Goal: Task Accomplishment & Management: Manage account settings

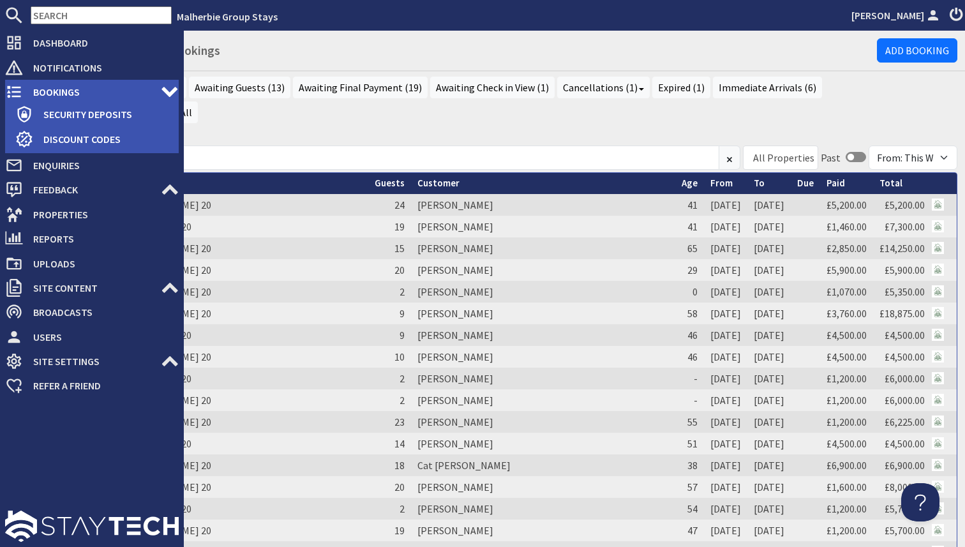
click at [24, 93] on span "Bookings" at bounding box center [92, 92] width 138 height 20
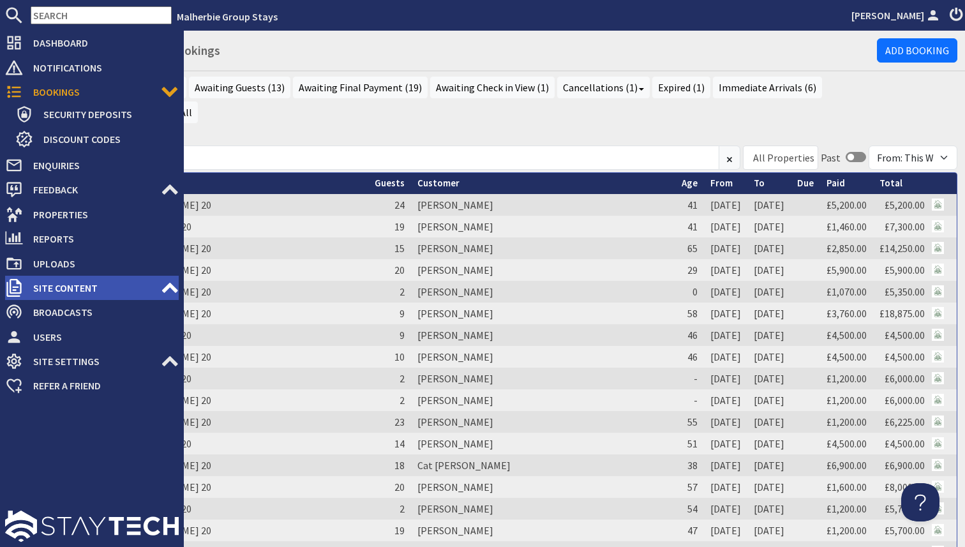
click at [145, 287] on span "Site Content" at bounding box center [92, 288] width 138 height 20
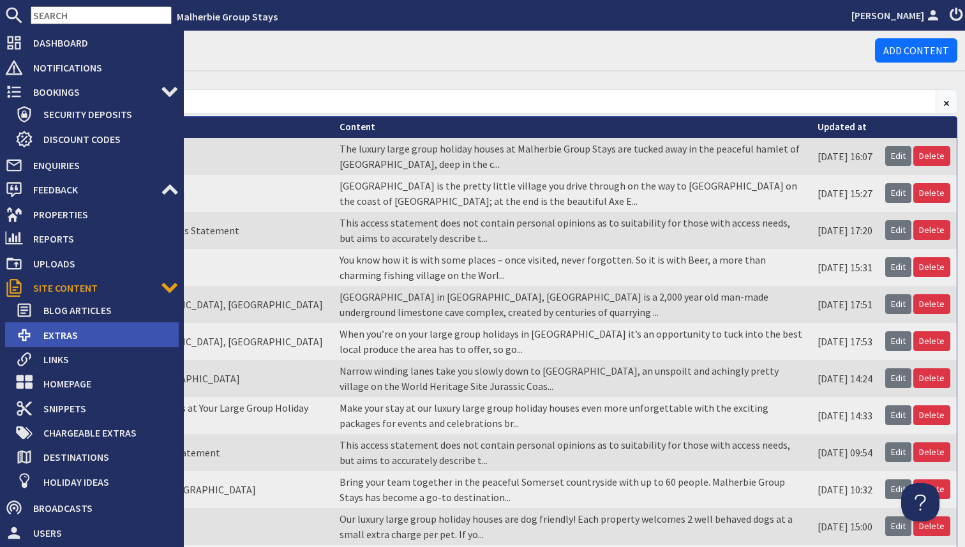
click at [105, 342] on span "Extras" at bounding box center [106, 335] width 146 height 20
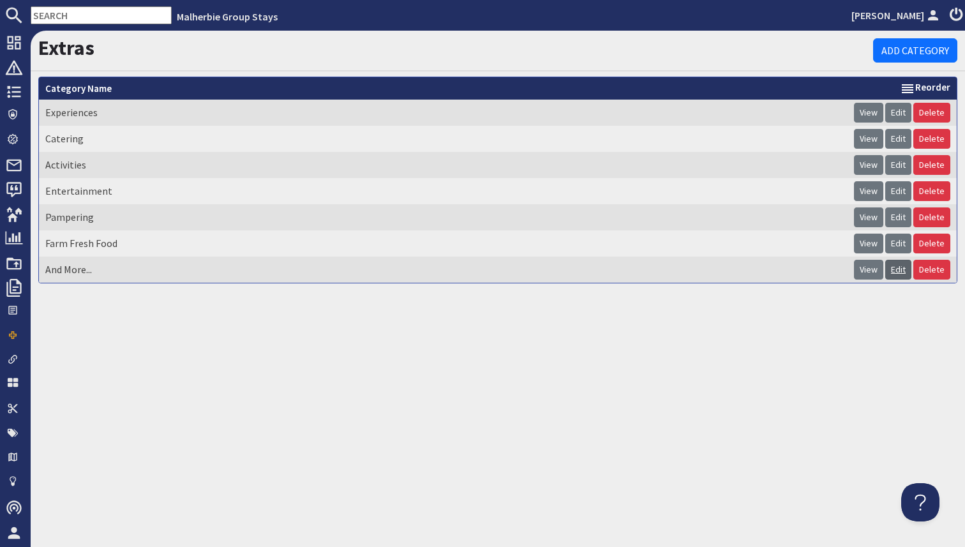
click at [897, 271] on link "Edit" at bounding box center [899, 270] width 26 height 20
click at [870, 271] on link "View" at bounding box center [868, 270] width 29 height 20
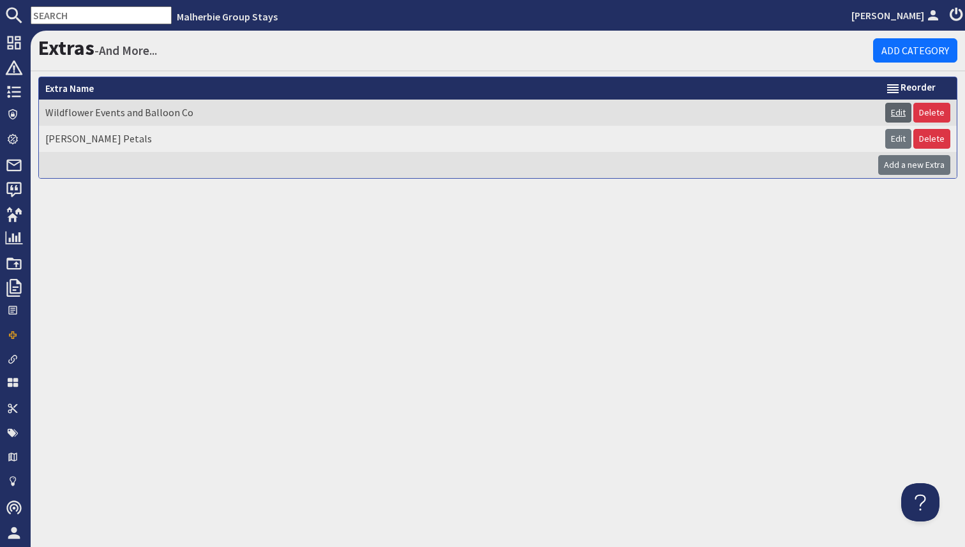
click at [898, 112] on link "Edit" at bounding box center [899, 113] width 26 height 20
click at [940, 117] on link "Delete" at bounding box center [932, 113] width 37 height 20
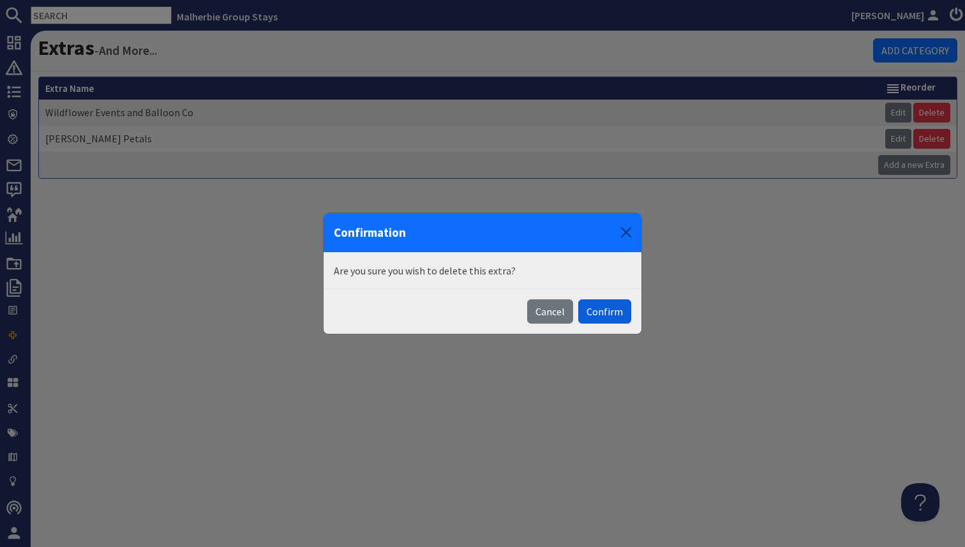
click at [595, 315] on button "Confirm" at bounding box center [604, 311] width 53 height 24
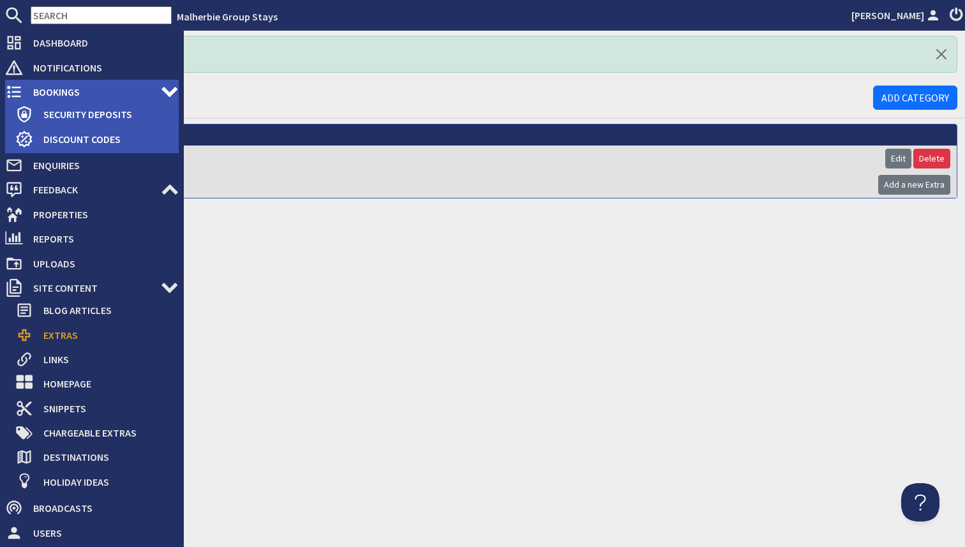
click at [23, 84] on span "Bookings" at bounding box center [92, 92] width 138 height 20
